Goal: Task Accomplishment & Management: Manage account settings

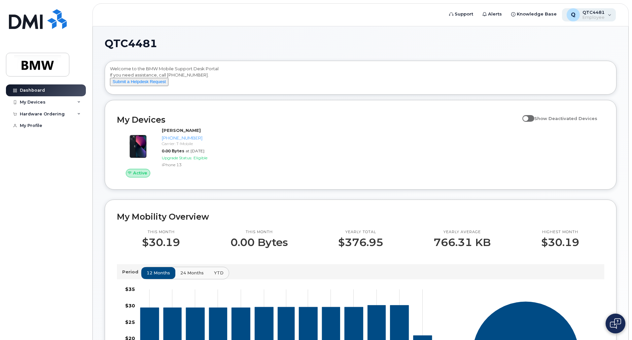
click at [609, 18] on div "Q QTC4481 Employee" at bounding box center [589, 14] width 54 height 13
click at [420, 50] on div "QTC4481 Welcome to the BMW Mobile Support Desk Portal If you need assistance, c…" at bounding box center [361, 293] width 512 height 510
click at [527, 118] on input "Show Deactivated Devices" at bounding box center [524, 114] width 5 height 5
checkbox input "false"
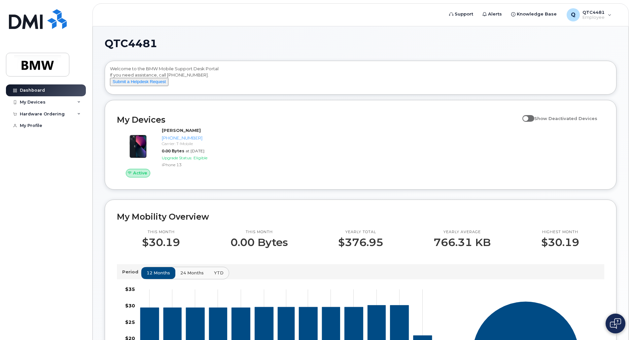
click at [96, 162] on div "QTC4481 Welcome to the BMW Mobile Support Desk Portal If you need assistance, c…" at bounding box center [360, 297] width 535 height 543
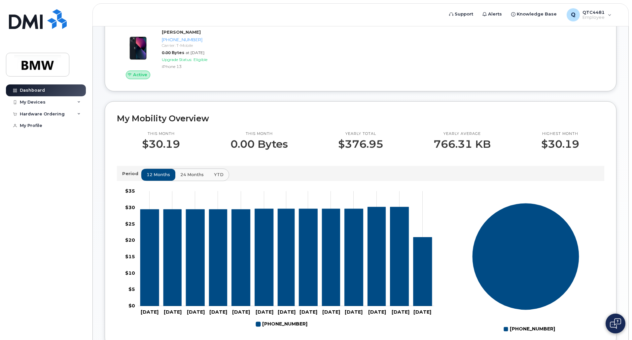
scroll to position [99, 0]
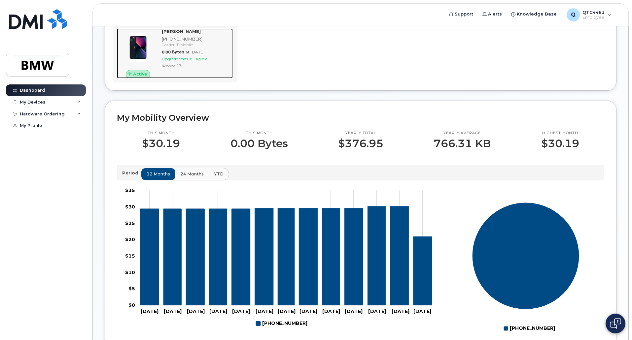
click at [136, 77] on span "Active" at bounding box center [140, 74] width 14 height 6
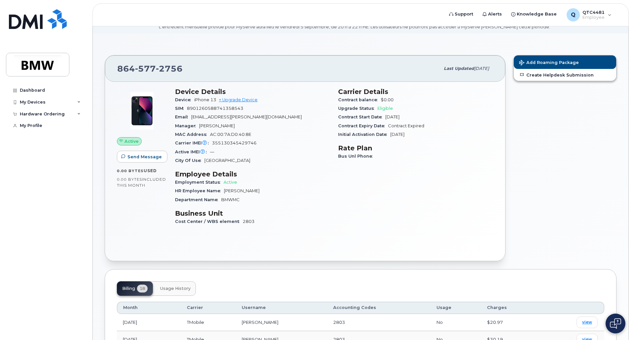
scroll to position [99, 0]
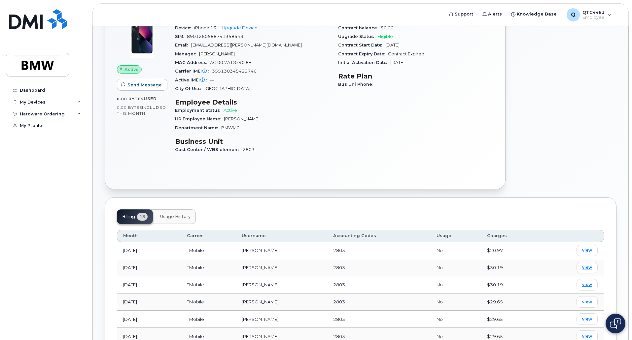
click at [168, 215] on span "Usage History" at bounding box center [175, 216] width 30 height 5
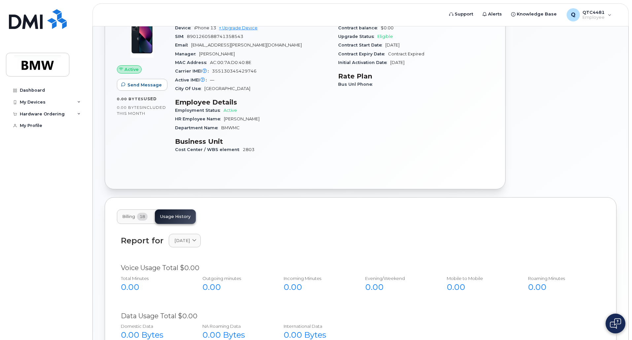
click at [134, 221] on button "Billing 18" at bounding box center [135, 217] width 36 height 15
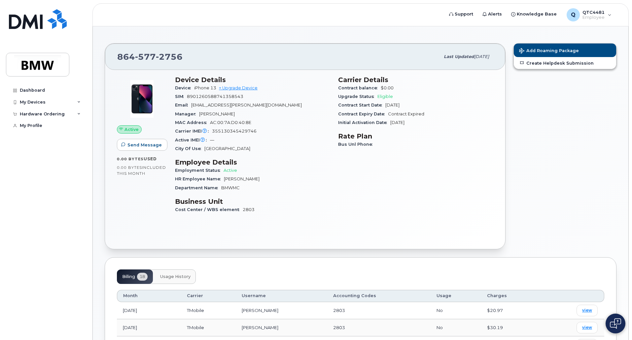
scroll to position [33, 0]
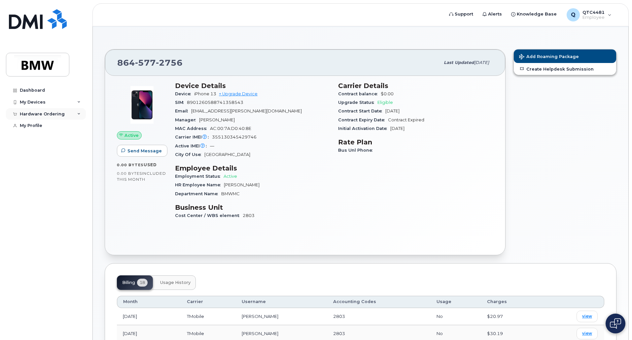
click at [74, 114] on div "Hardware Ordering" at bounding box center [46, 114] width 80 height 12
click at [32, 126] on div "My Profile" at bounding box center [31, 125] width 22 height 5
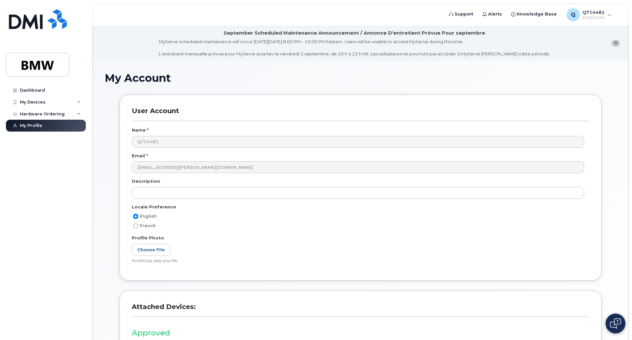
click at [294, 231] on div "English French" at bounding box center [360, 224] width 457 height 22
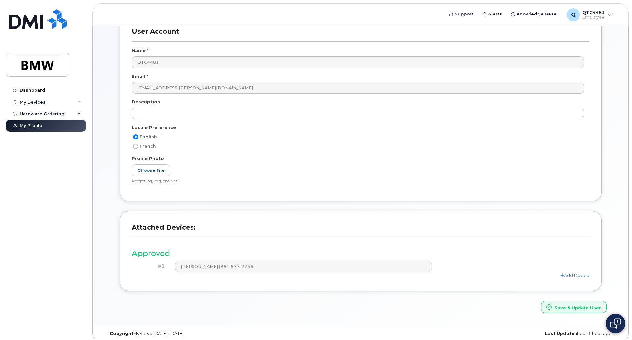
scroll to position [85, 0]
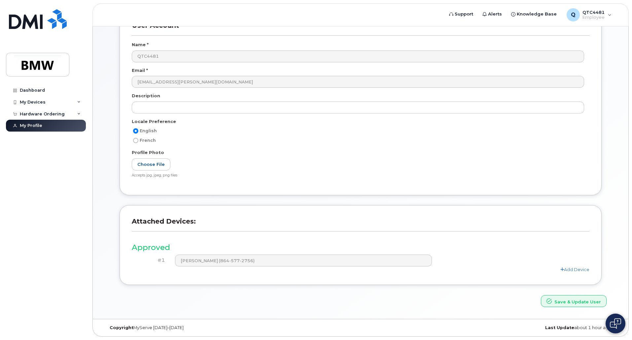
click at [95, 214] on div "My Account User Account Name * QTC4481 Email * damian.garcia@bmwmc.com Descript…" at bounding box center [360, 147] width 535 height 345
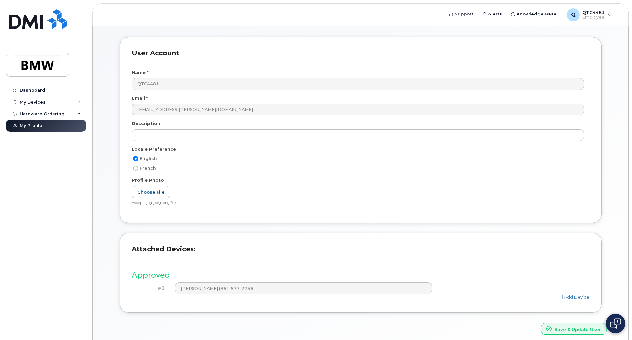
scroll to position [0, 0]
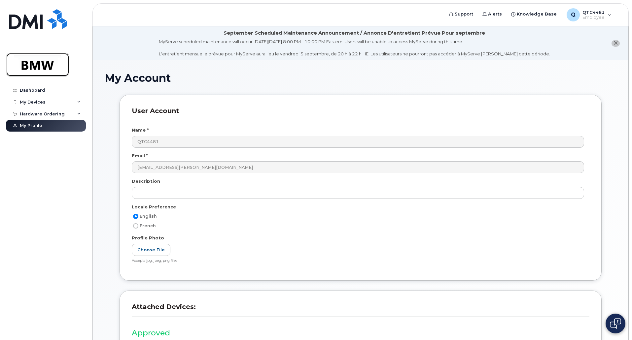
click at [50, 69] on img at bounding box center [37, 64] width 51 height 19
